Goal: Task Accomplishment & Management: Complete application form

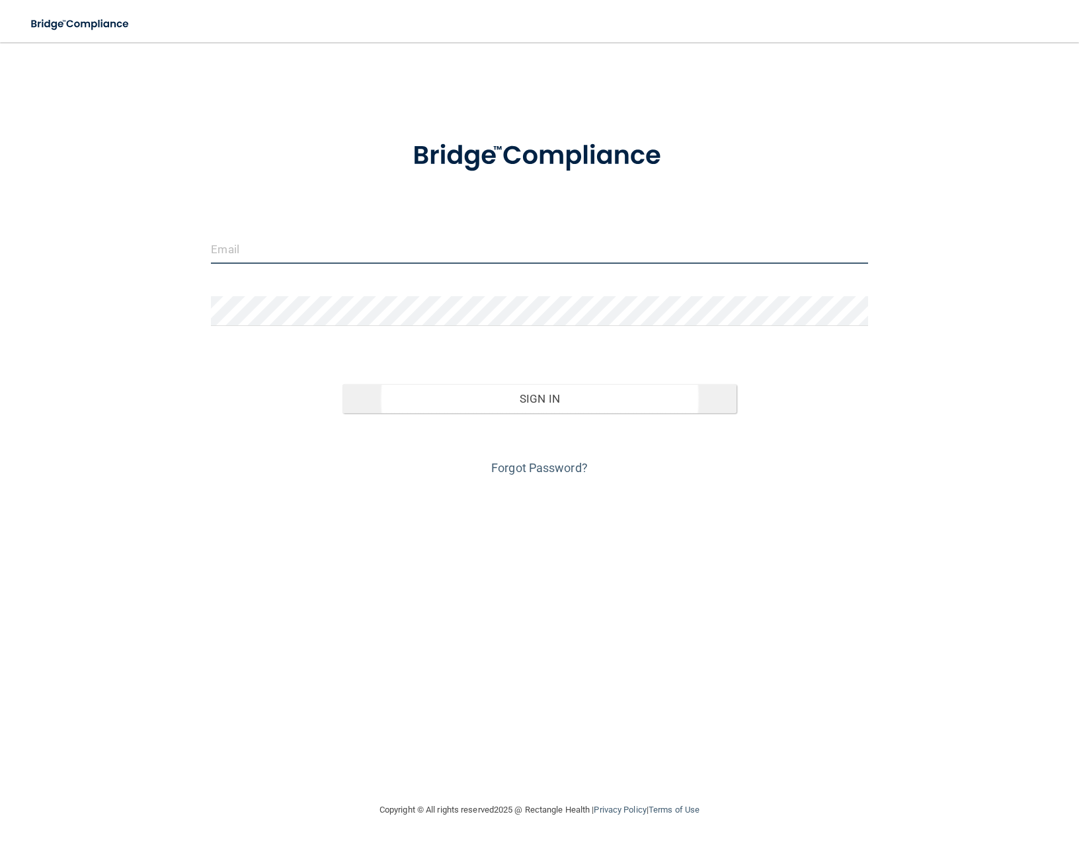
type input "[EMAIL_ADDRESS][DOMAIN_NAME]"
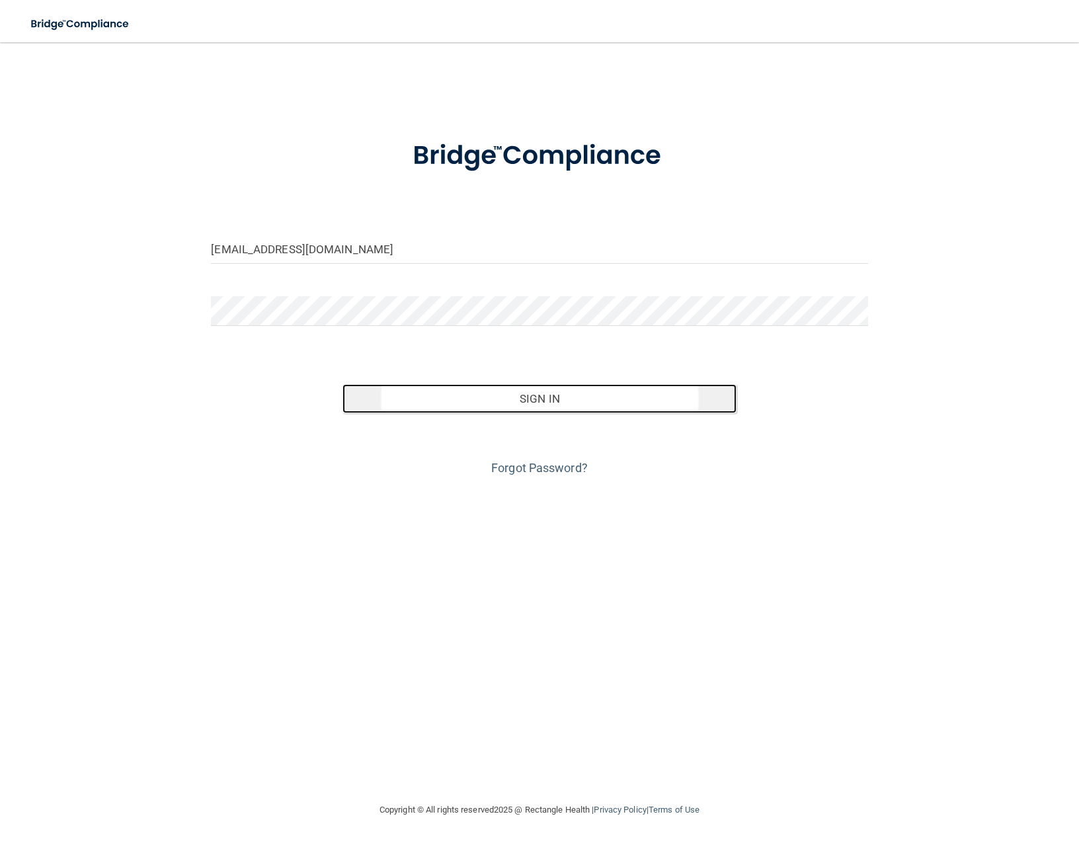
click at [480, 399] on button "Sign In" at bounding box center [540, 398] width 394 height 29
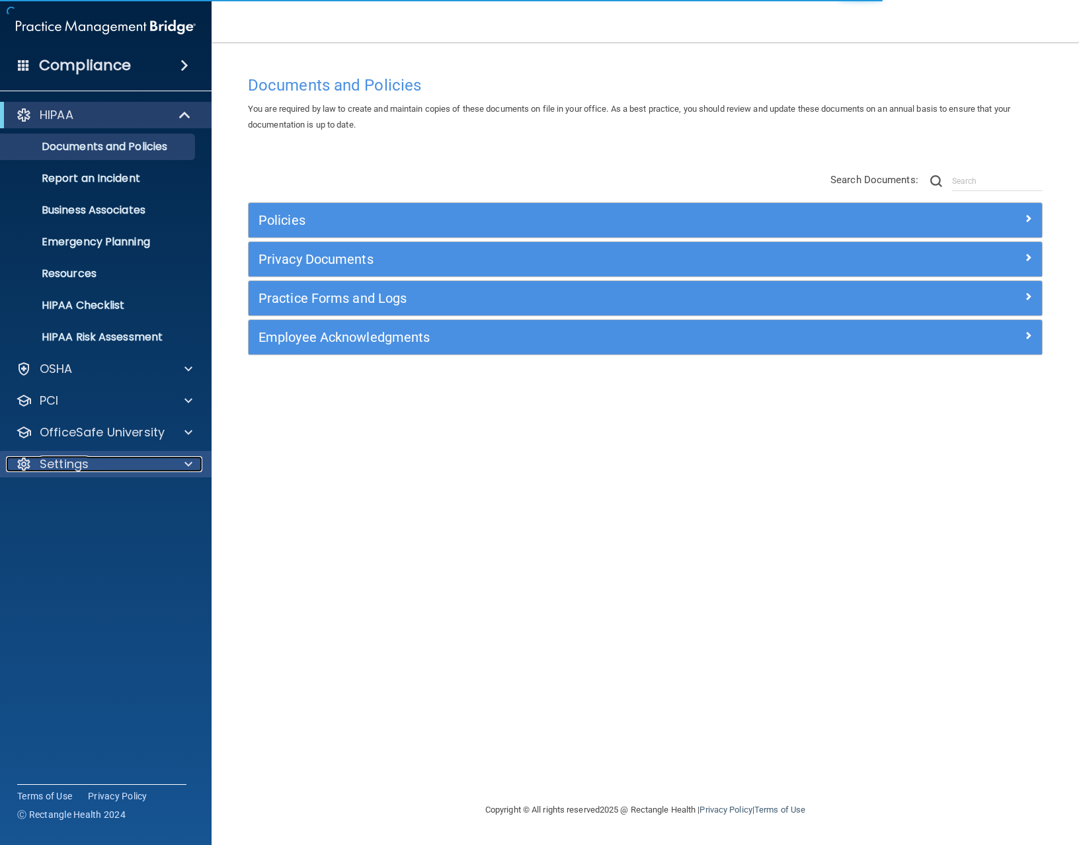
click at [51, 456] on p "Settings" at bounding box center [64, 464] width 49 height 16
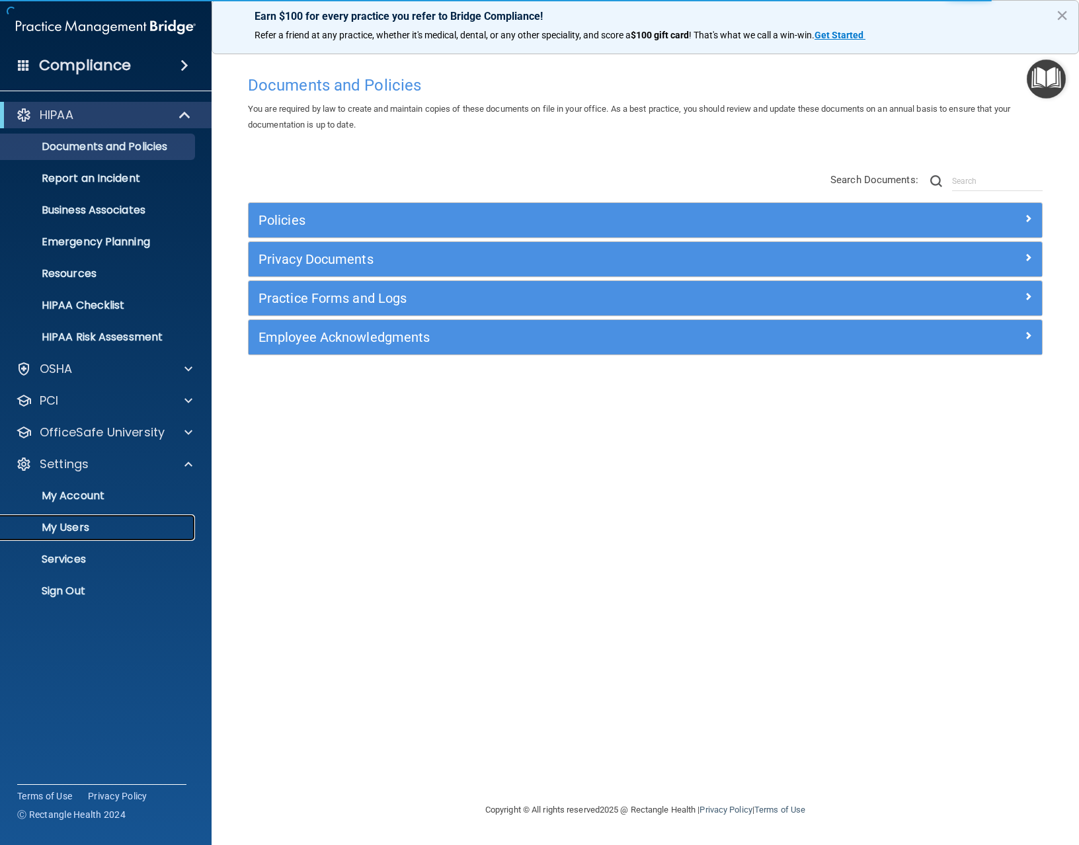
click at [66, 534] on p "My Users" at bounding box center [99, 527] width 181 height 13
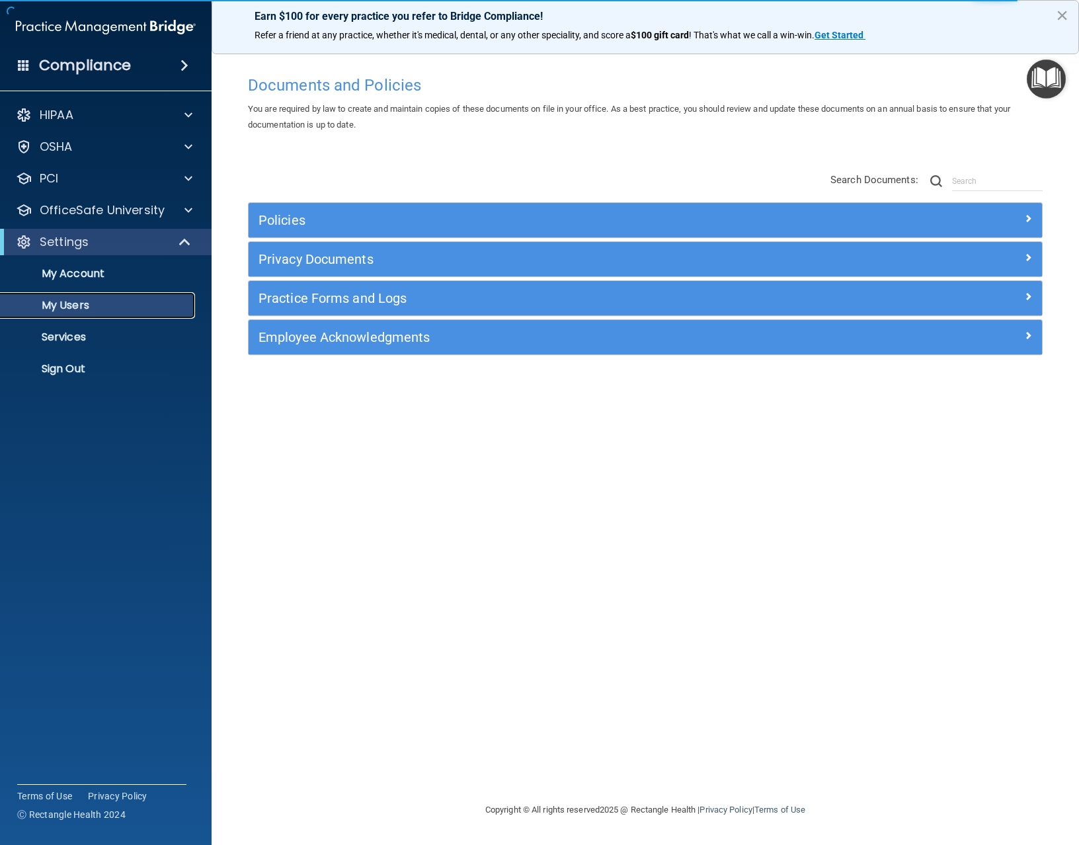
select select "20"
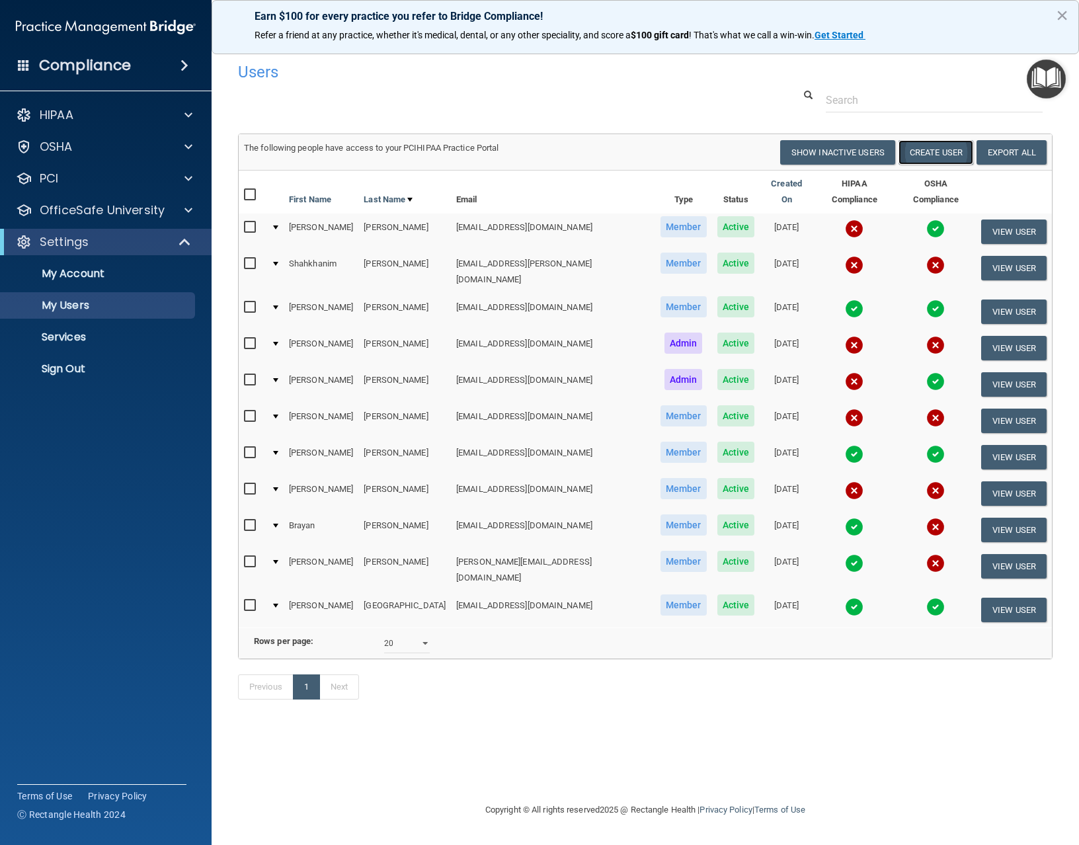
click at [912, 159] on button "Create User" at bounding box center [936, 152] width 75 height 24
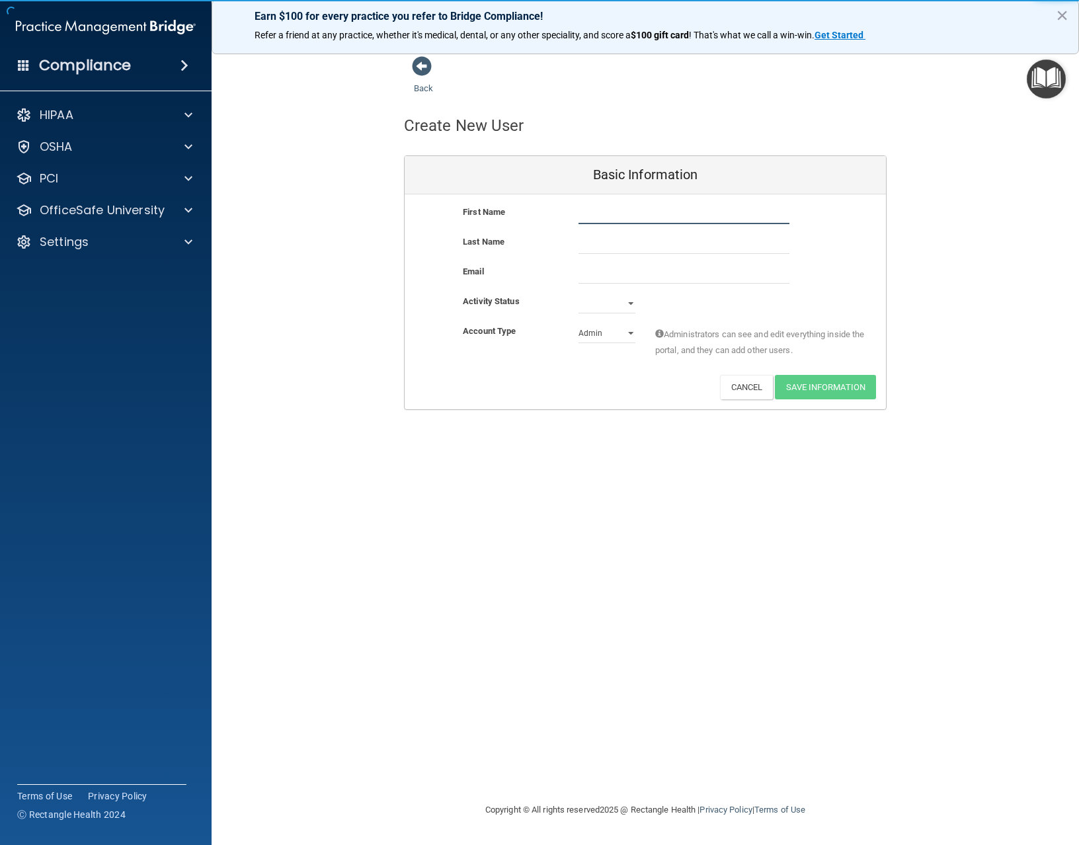
click at [612, 214] on input "text" at bounding box center [684, 214] width 211 height 20
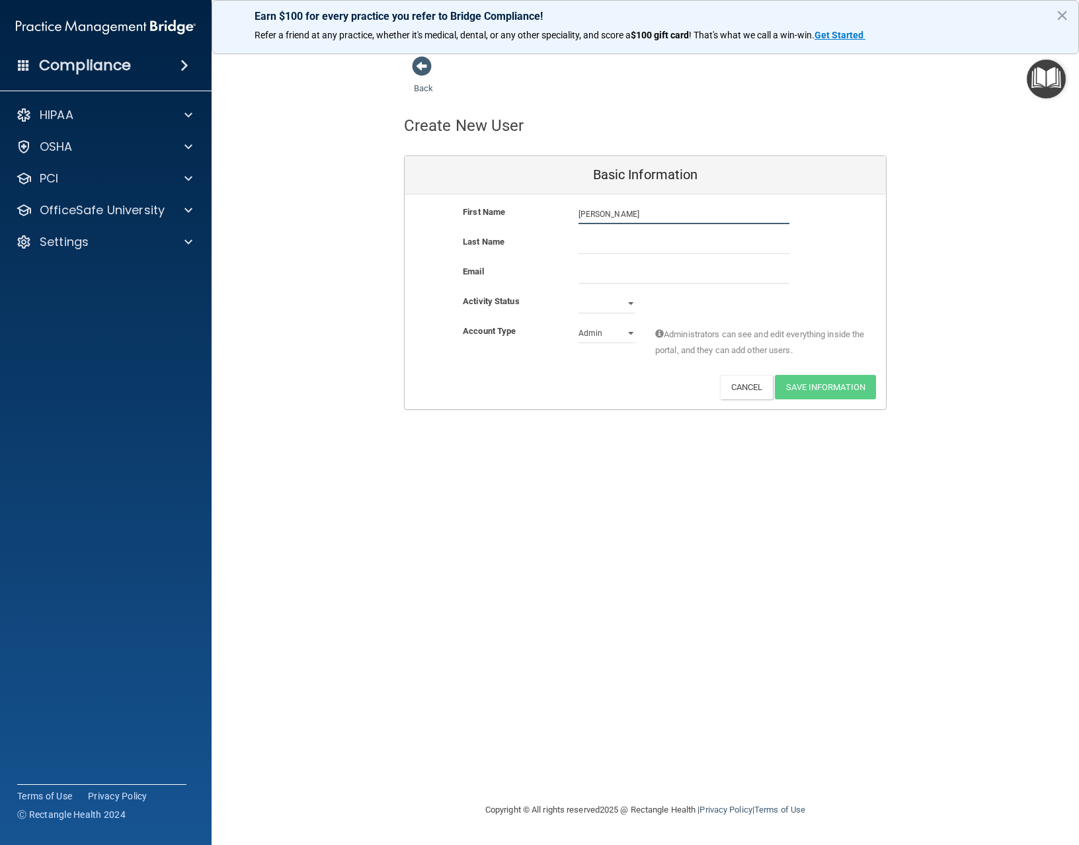
type input "[PERSON_NAME]"
click at [605, 245] on input "text" at bounding box center [684, 244] width 211 height 20
type input "Crowhurst"
click at [601, 272] on input "email" at bounding box center [684, 274] width 211 height 20
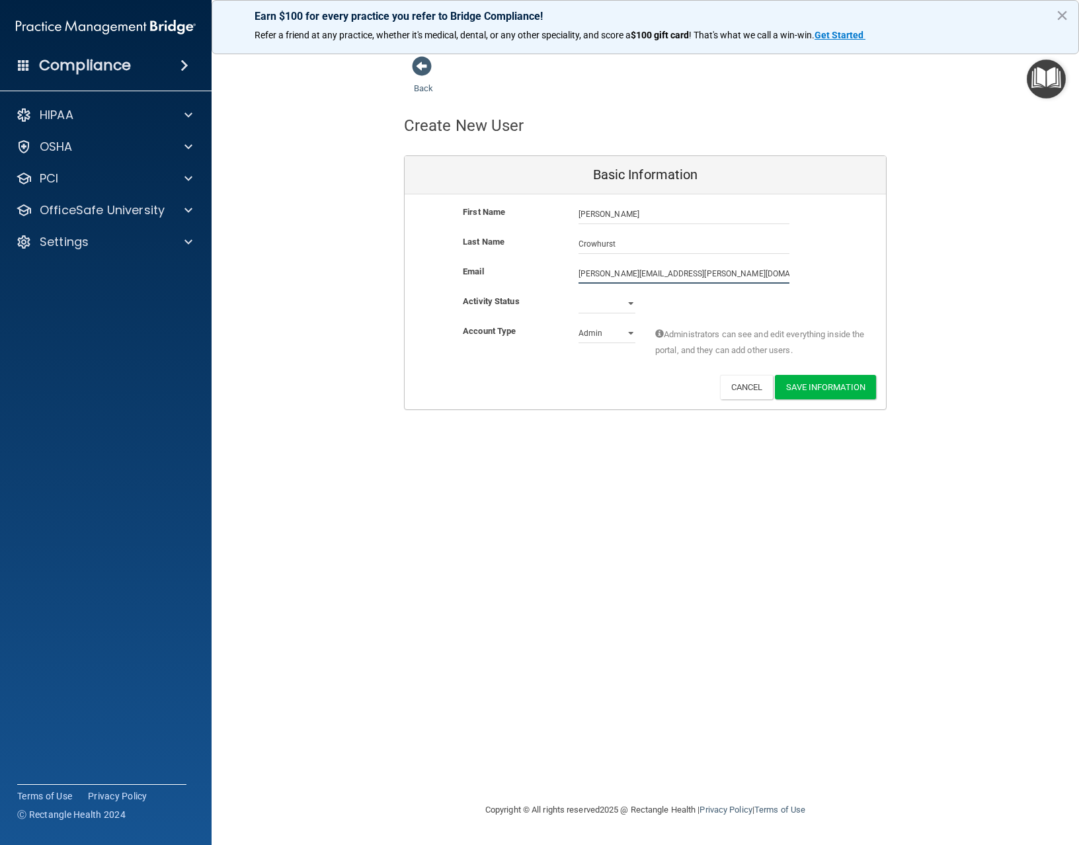
type input "[PERSON_NAME][EMAIL_ADDRESS][PERSON_NAME][DOMAIN_NAME]"
click at [604, 310] on select "Active Inactive" at bounding box center [607, 306] width 57 height 20
select select "active"
click at [579, 294] on select "Active Inactive" at bounding box center [607, 304] width 57 height 20
click at [630, 339] on select "Admin Member" at bounding box center [607, 333] width 57 height 20
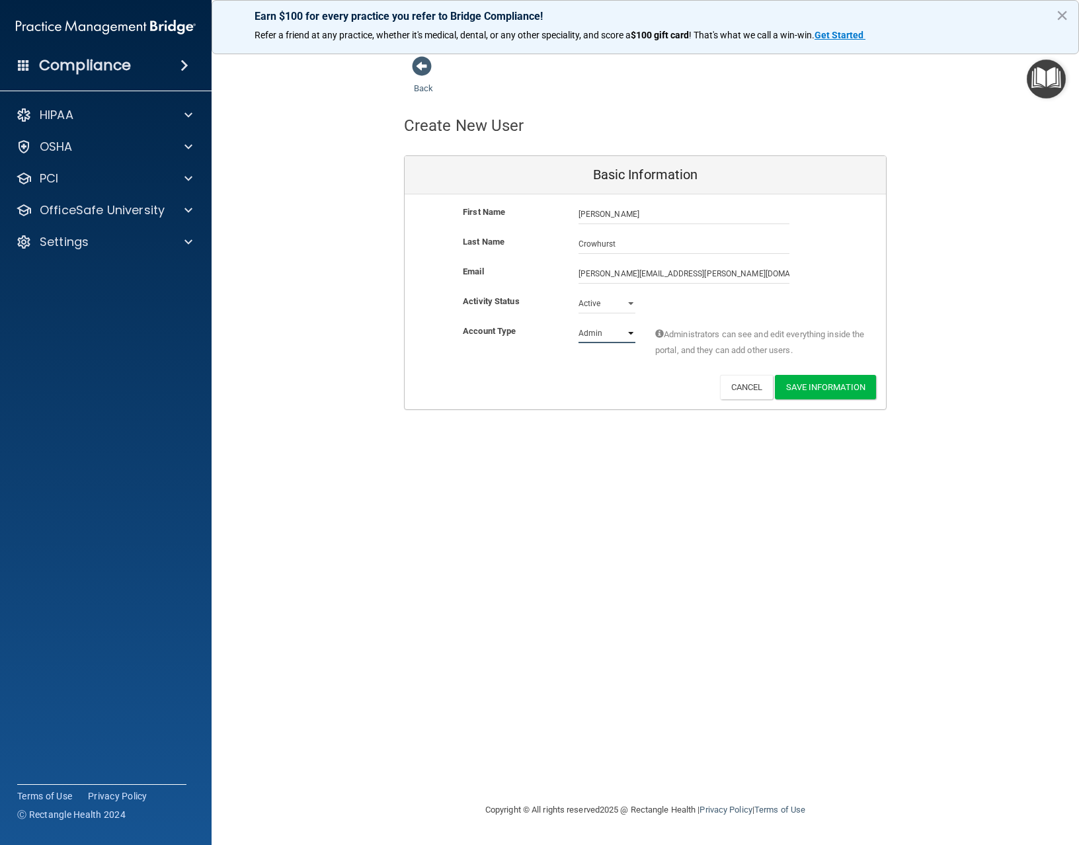
select select "practice_member"
click at [579, 323] on select "Admin Member" at bounding box center [607, 333] width 57 height 20
click at [823, 387] on button "Save Information" at bounding box center [825, 387] width 101 height 24
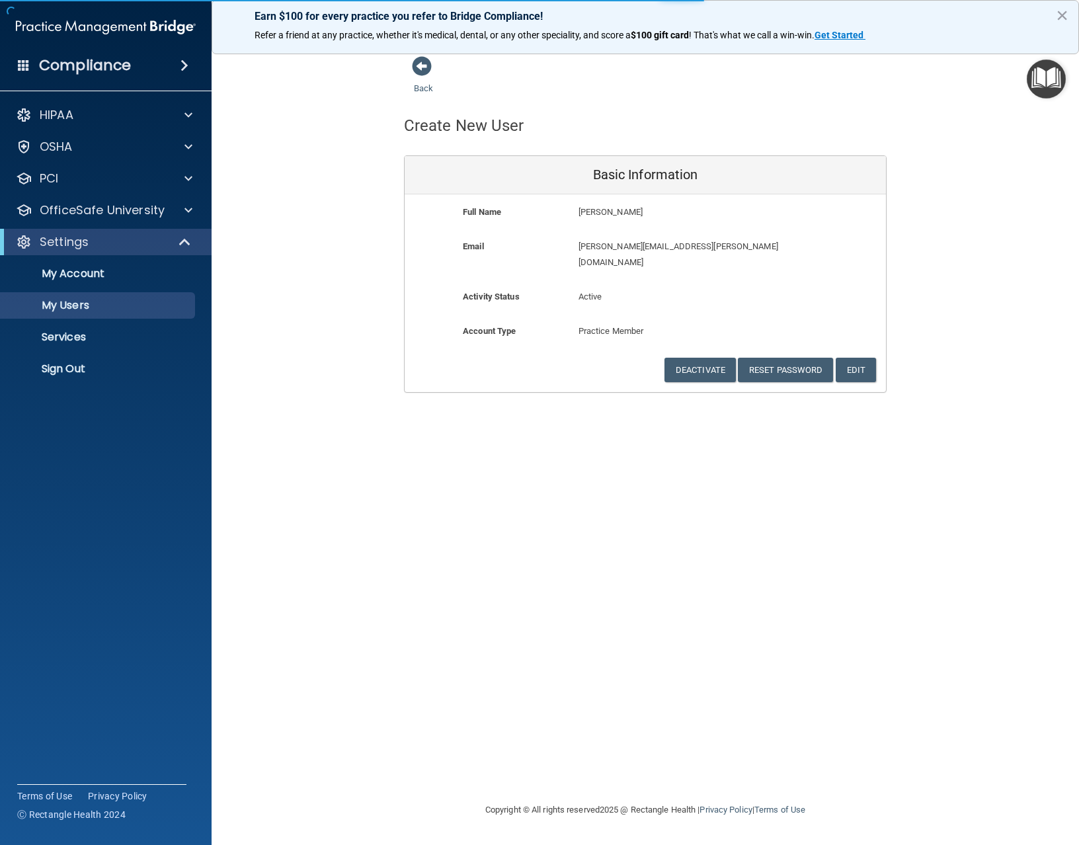
select select "20"
